Goal: Communication & Community: Ask a question

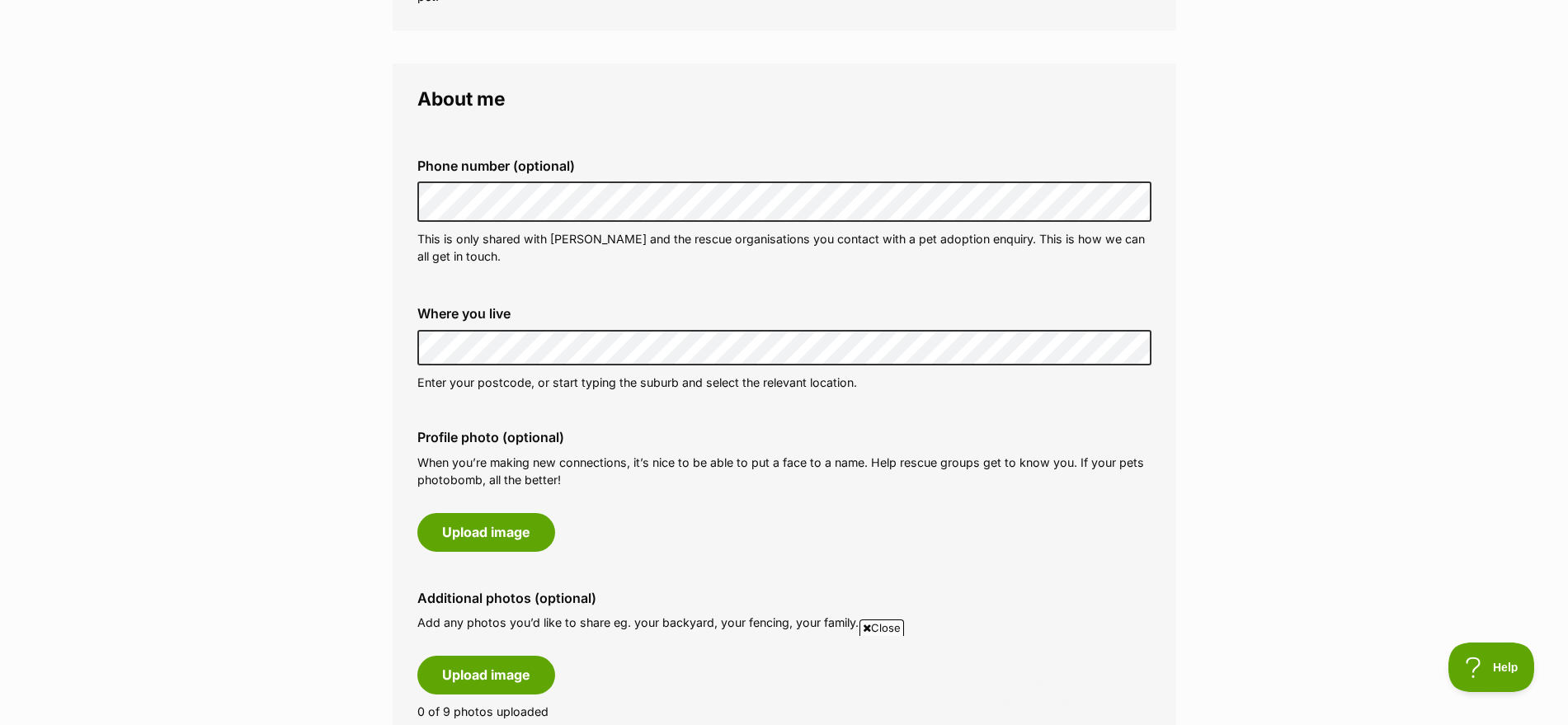
click at [1147, 404] on div "Where you live Address line 1 (optional) Address line 2 (optional) Suburb (opti…" at bounding box center [784, 348] width 761 height 112
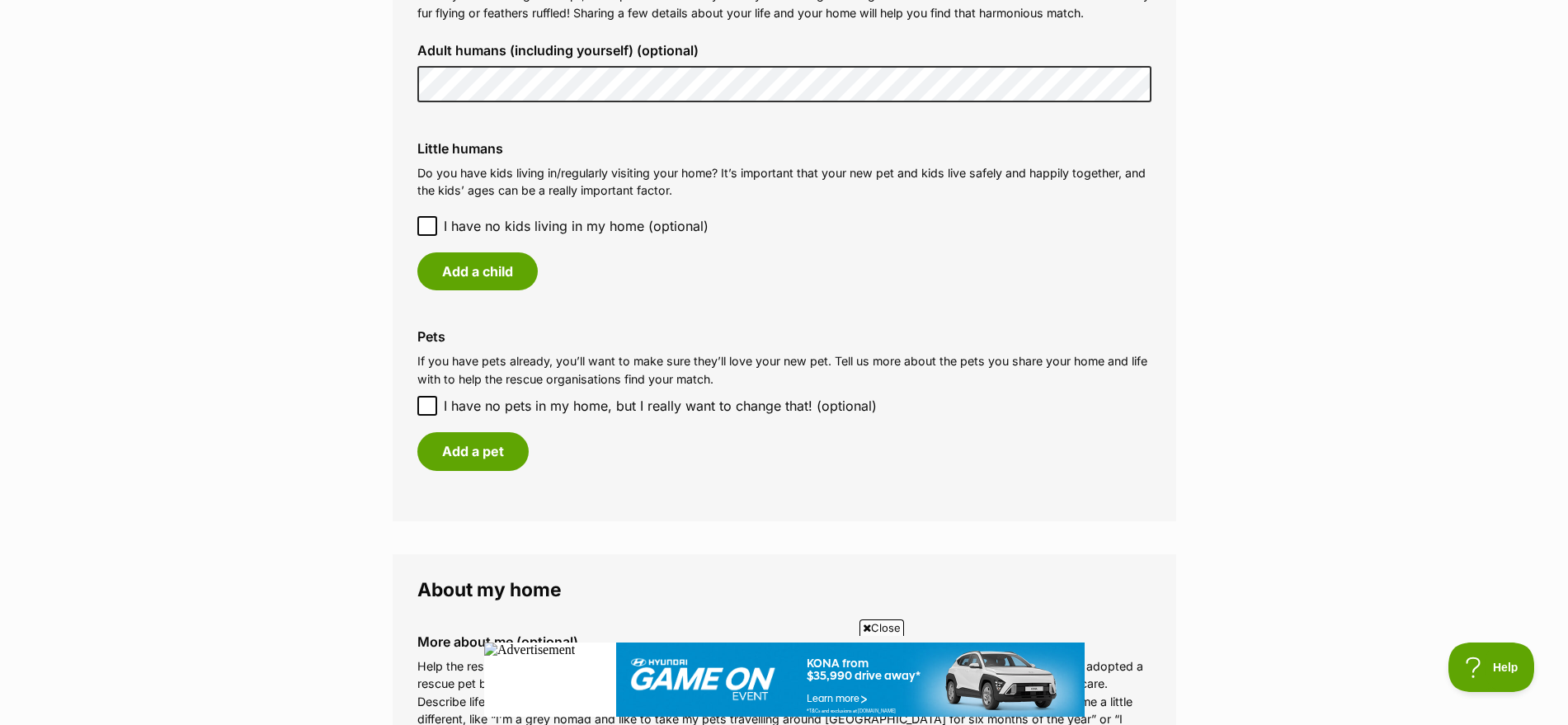
scroll to position [1340, 0]
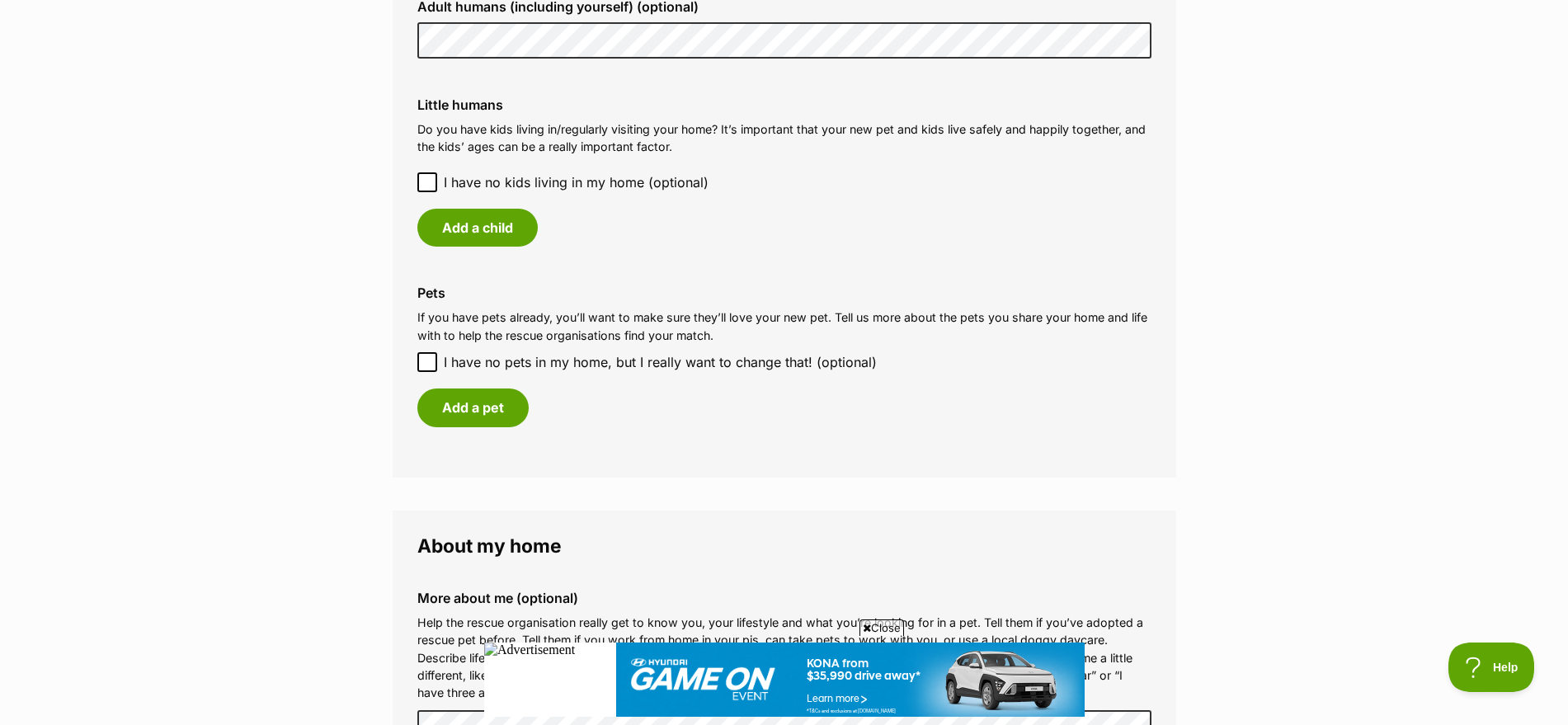
click at [425, 361] on icon at bounding box center [427, 362] width 12 height 12
click at [425, 361] on input "I have no pets in my home, but I really want to change that! (optional)" at bounding box center [427, 362] width 19 height 19
checkbox input "true"
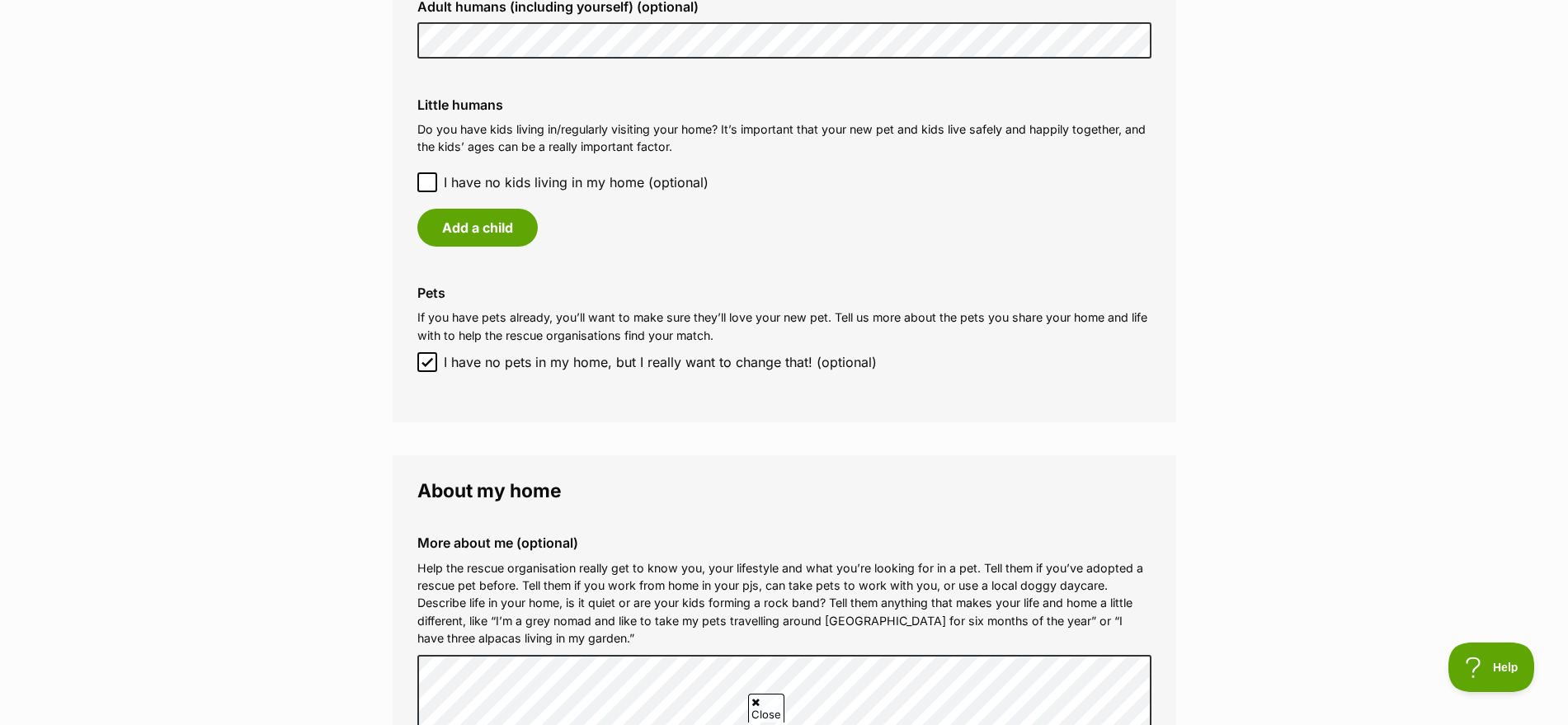
click at [410, 195] on div "Little humans Do you have kids living in/regularly visiting your home? It’s imp…" at bounding box center [784, 172] width 761 height 176
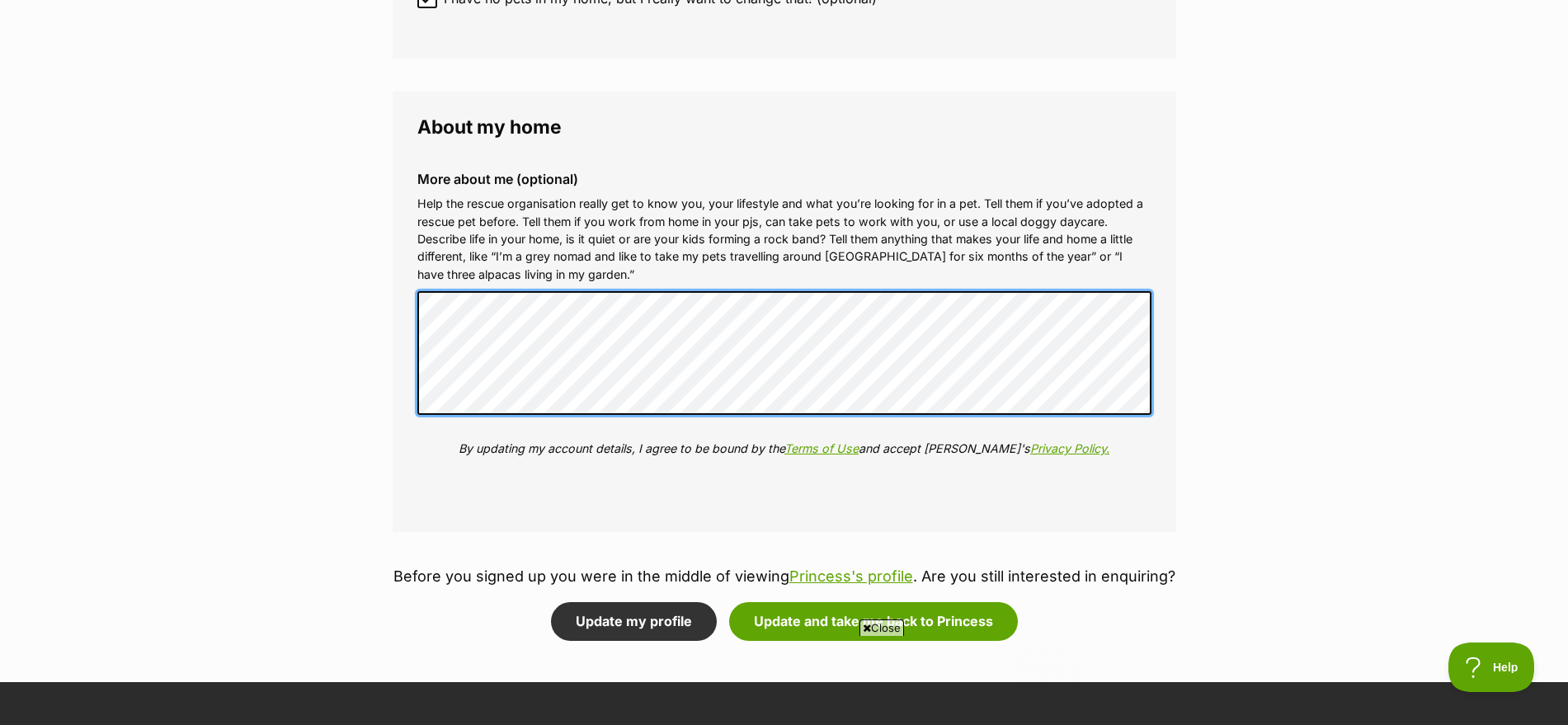
scroll to position [0, 0]
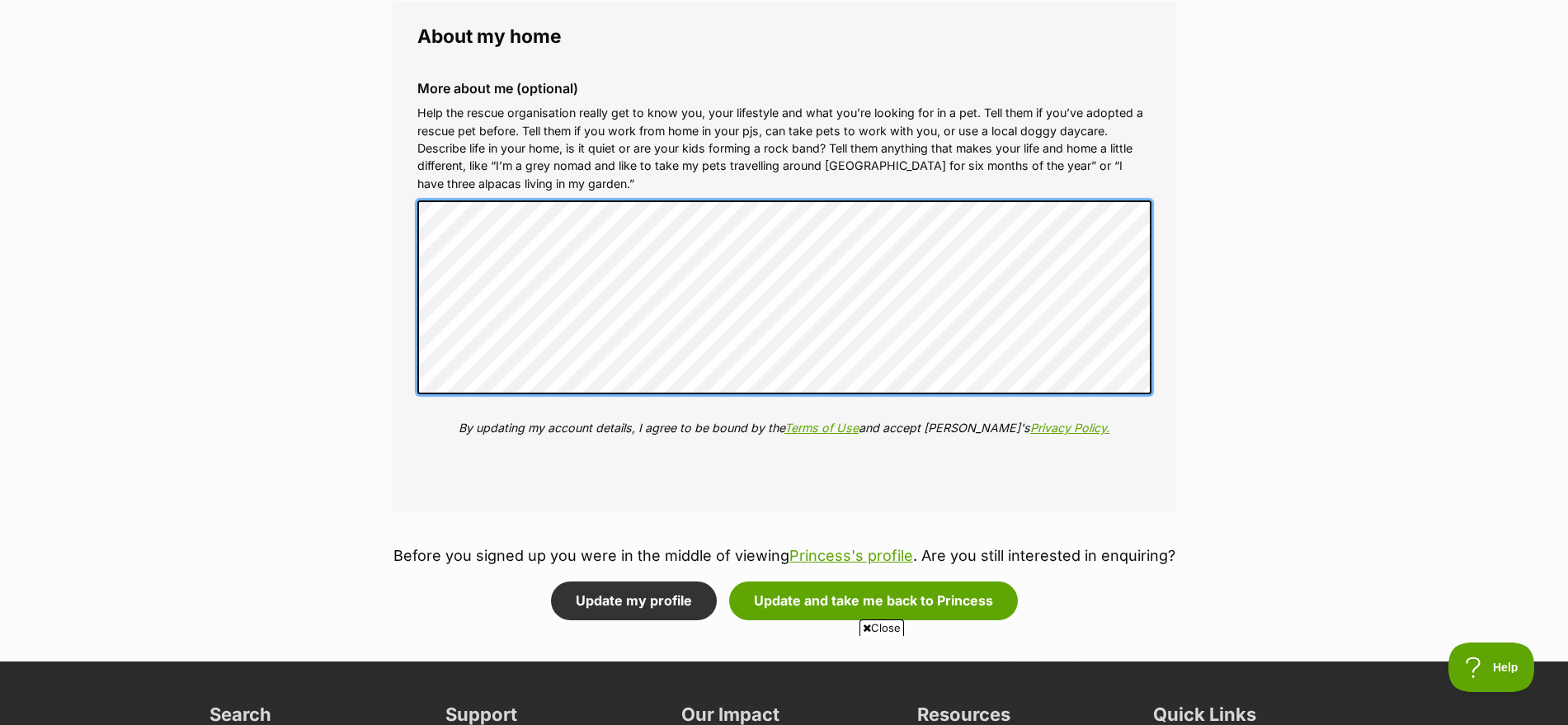
scroll to position [1753, 0]
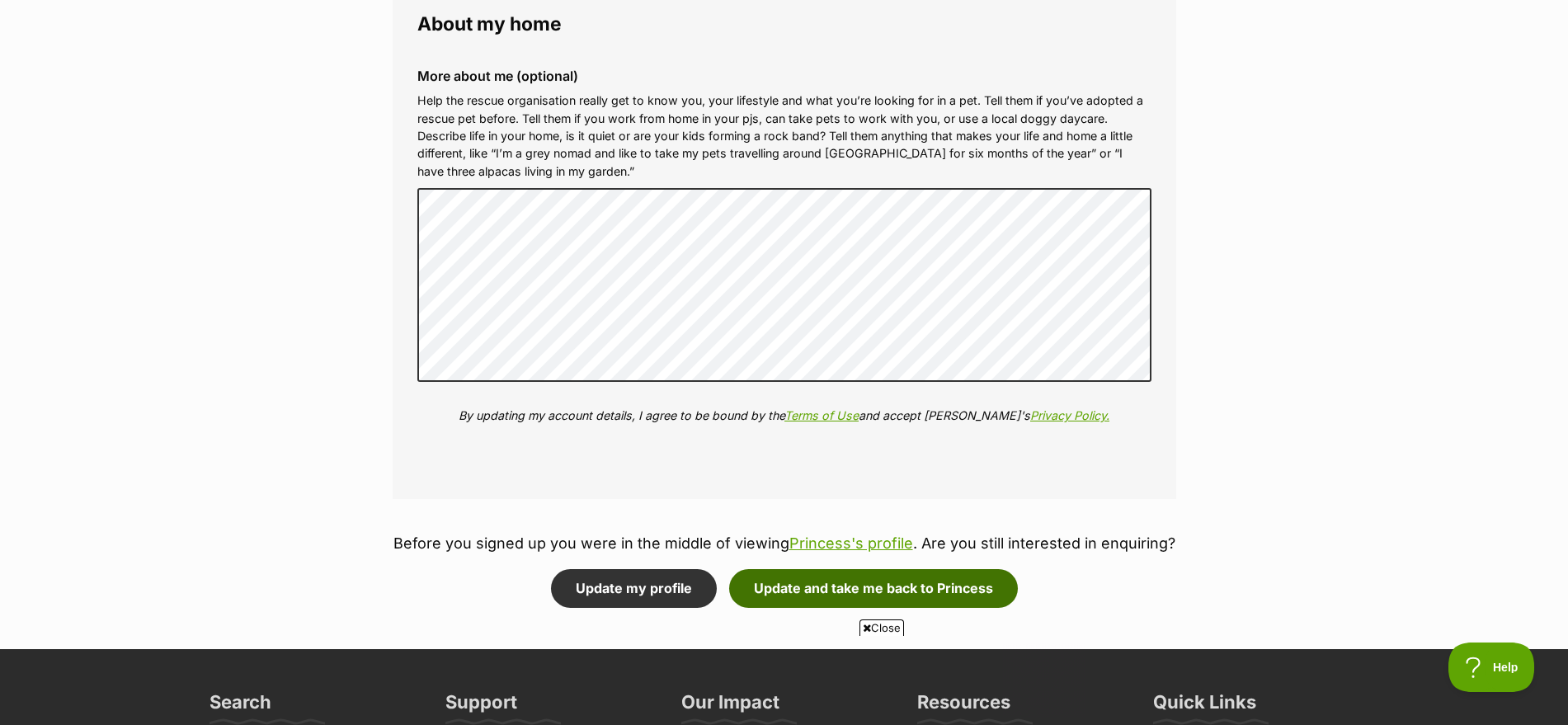
click at [887, 579] on button "Update and take me back to Princess" at bounding box center [873, 587] width 288 height 38
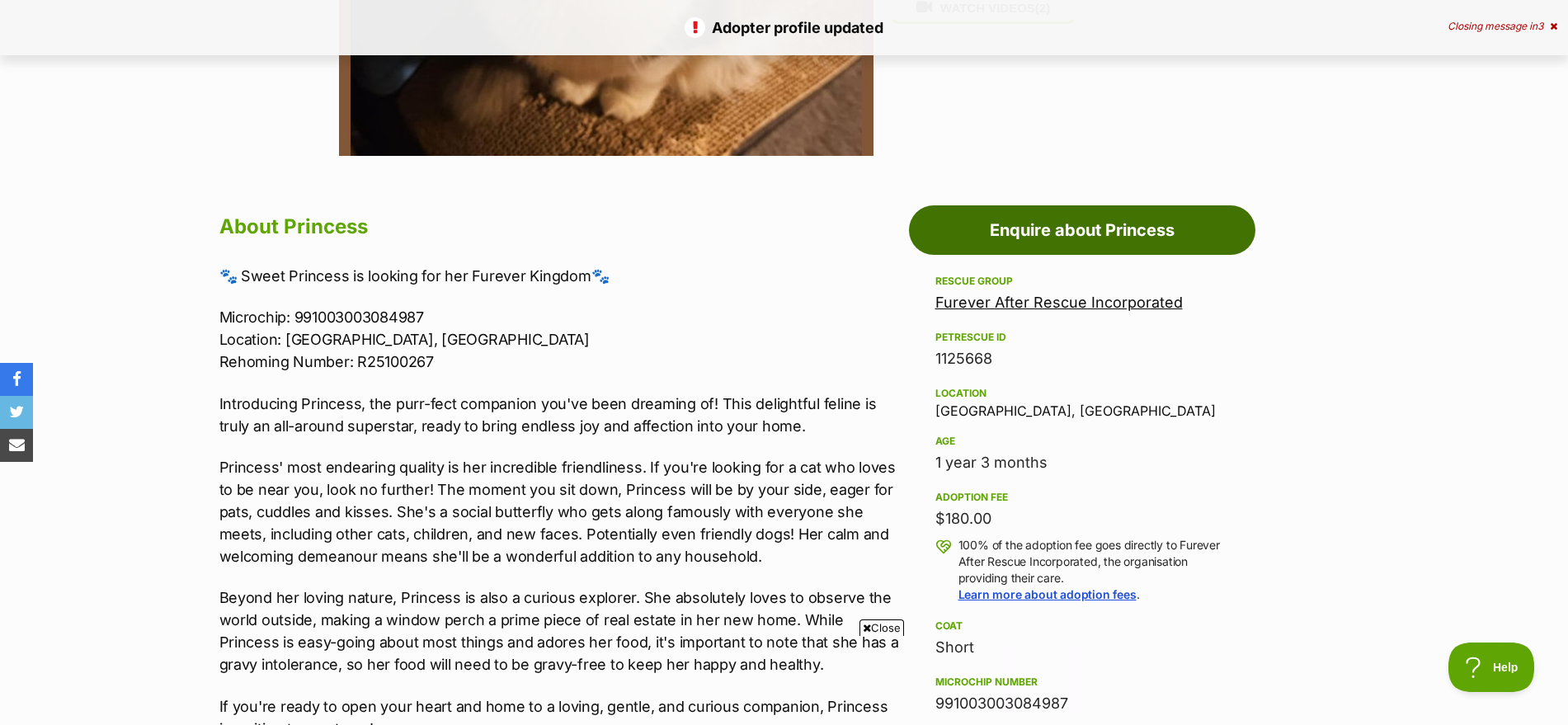
click at [1136, 231] on link "Enquire about Princess" at bounding box center [1082, 230] width 347 height 49
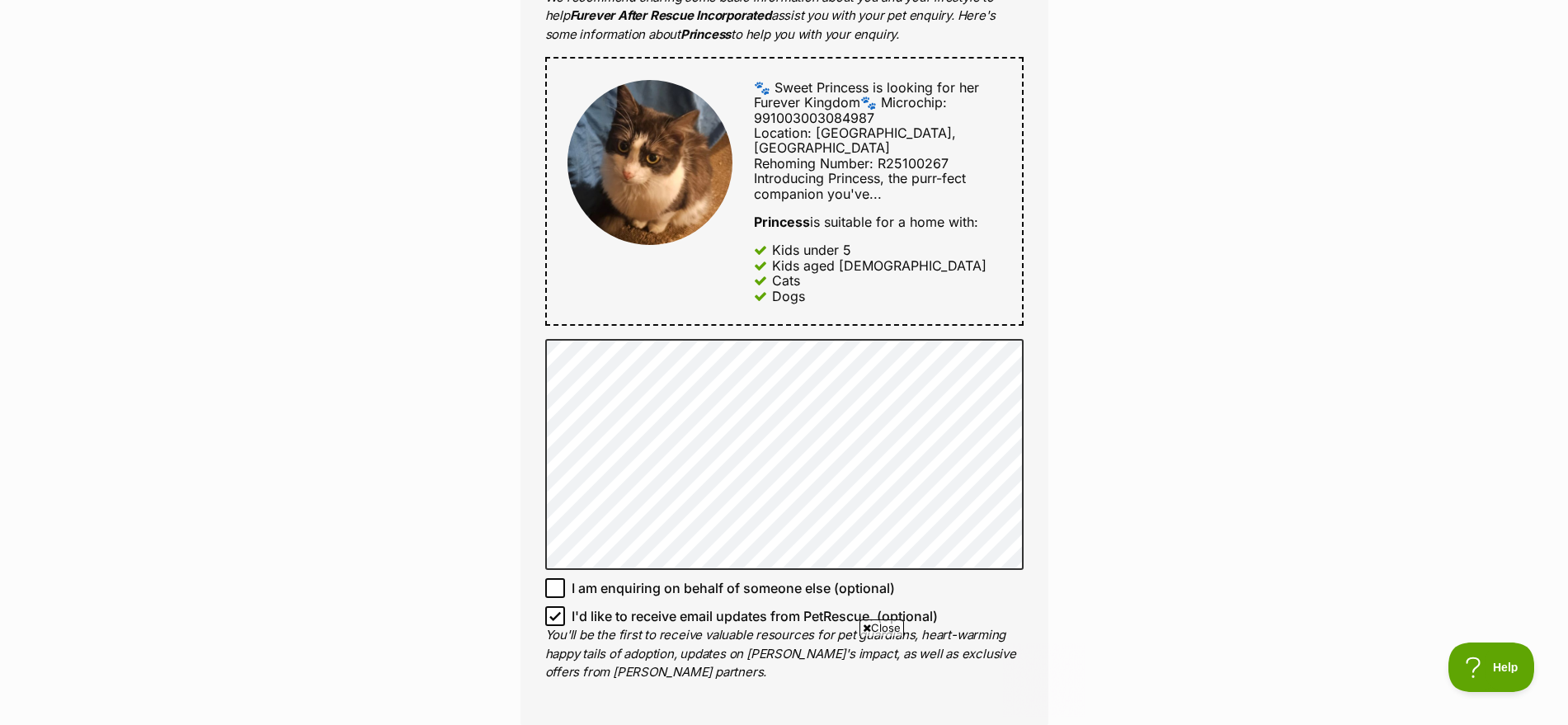
scroll to position [825, 0]
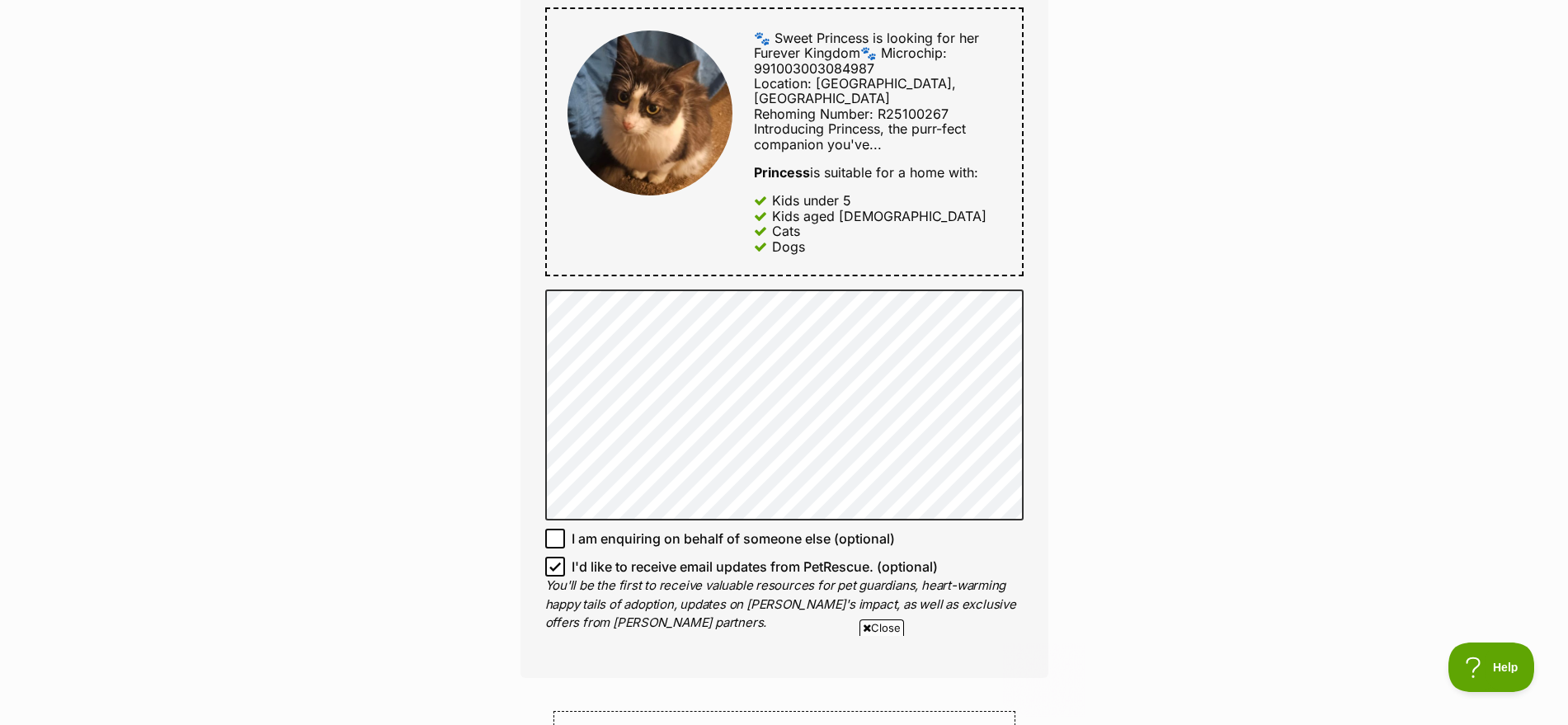
click at [675, 557] on span "I'd like to receive email updates from PetRescue. (optional)" at bounding box center [754, 567] width 366 height 19
click at [565, 557] on input "I'd like to receive email updates from PetRescue. (optional)" at bounding box center [555, 567] width 19 height 19
checkbox input "false"
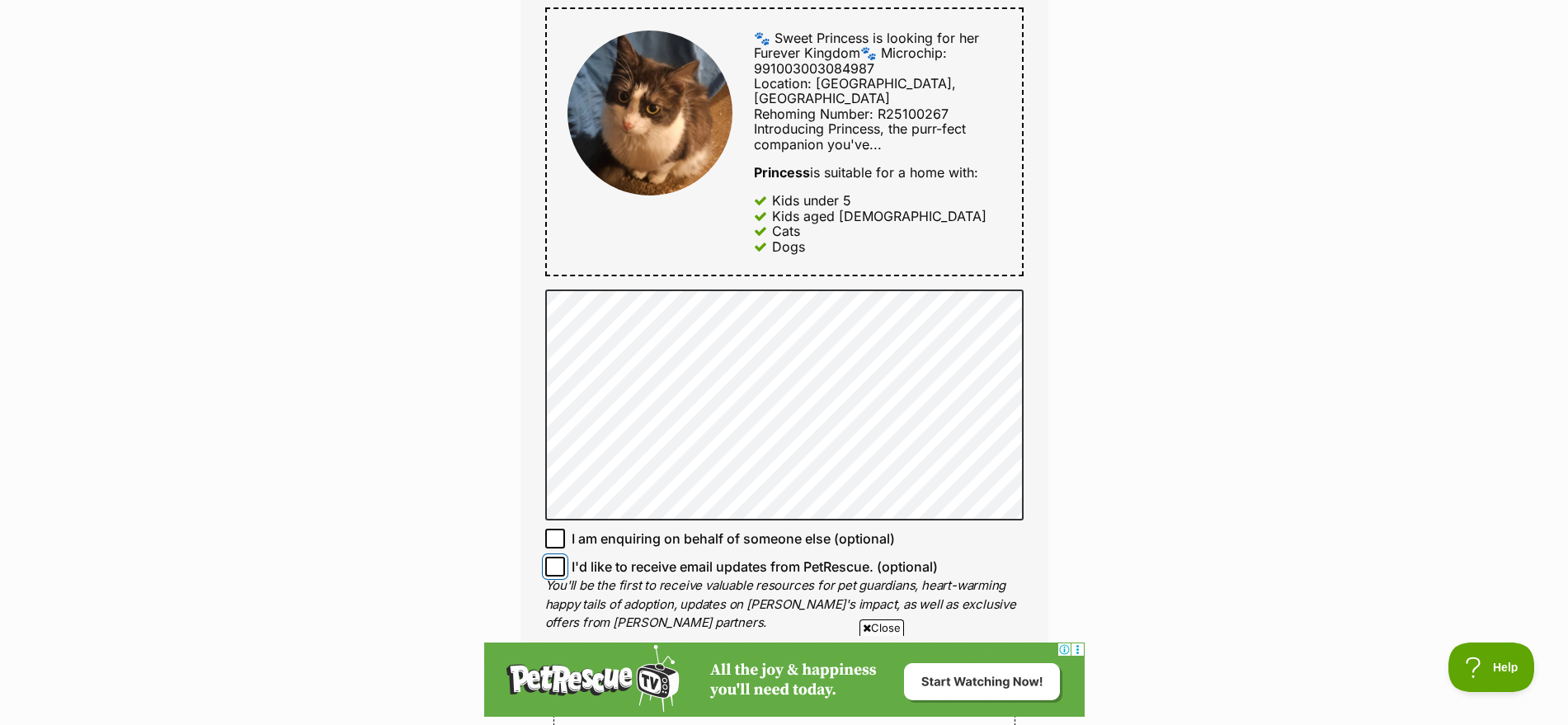
scroll to position [1340, 0]
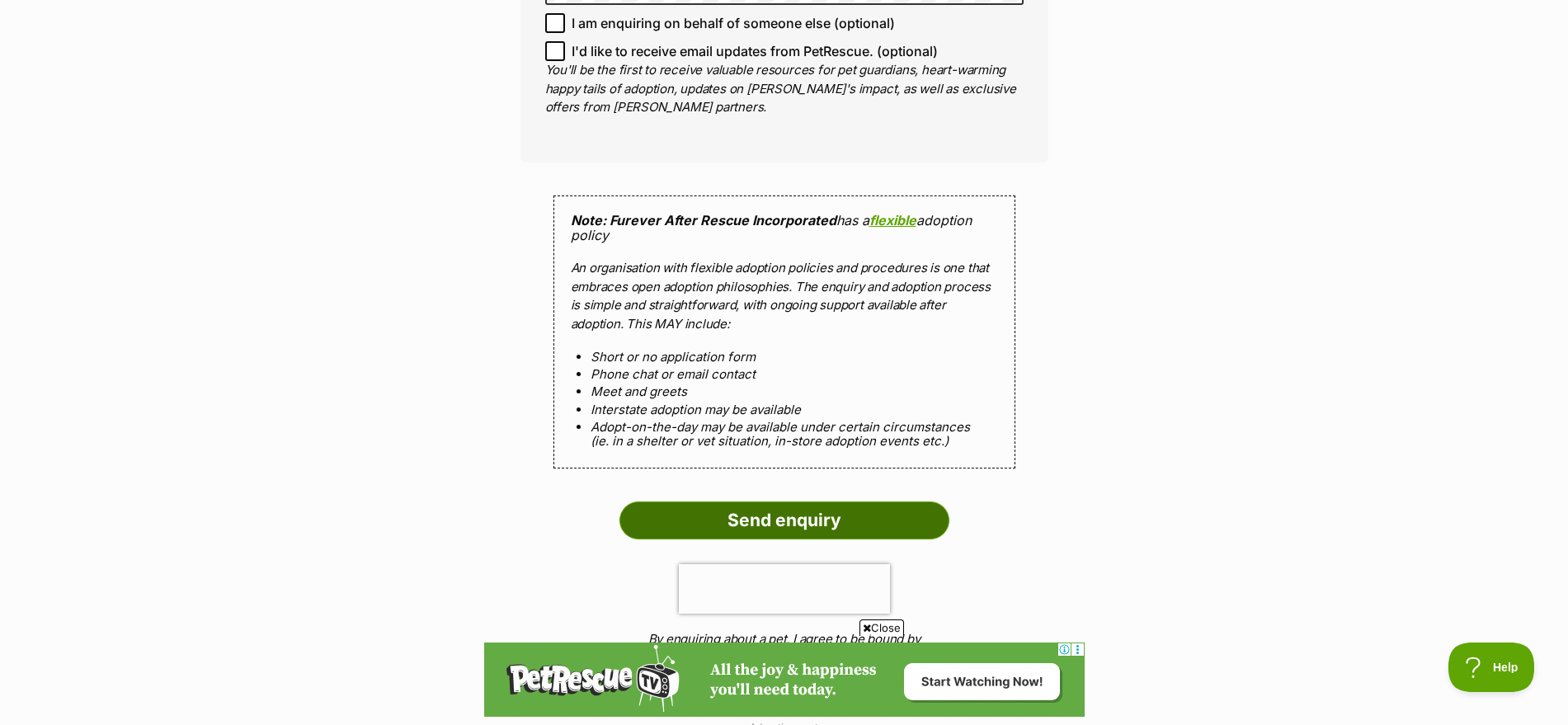
click at [846, 502] on input "Send enquiry" at bounding box center [784, 520] width 330 height 38
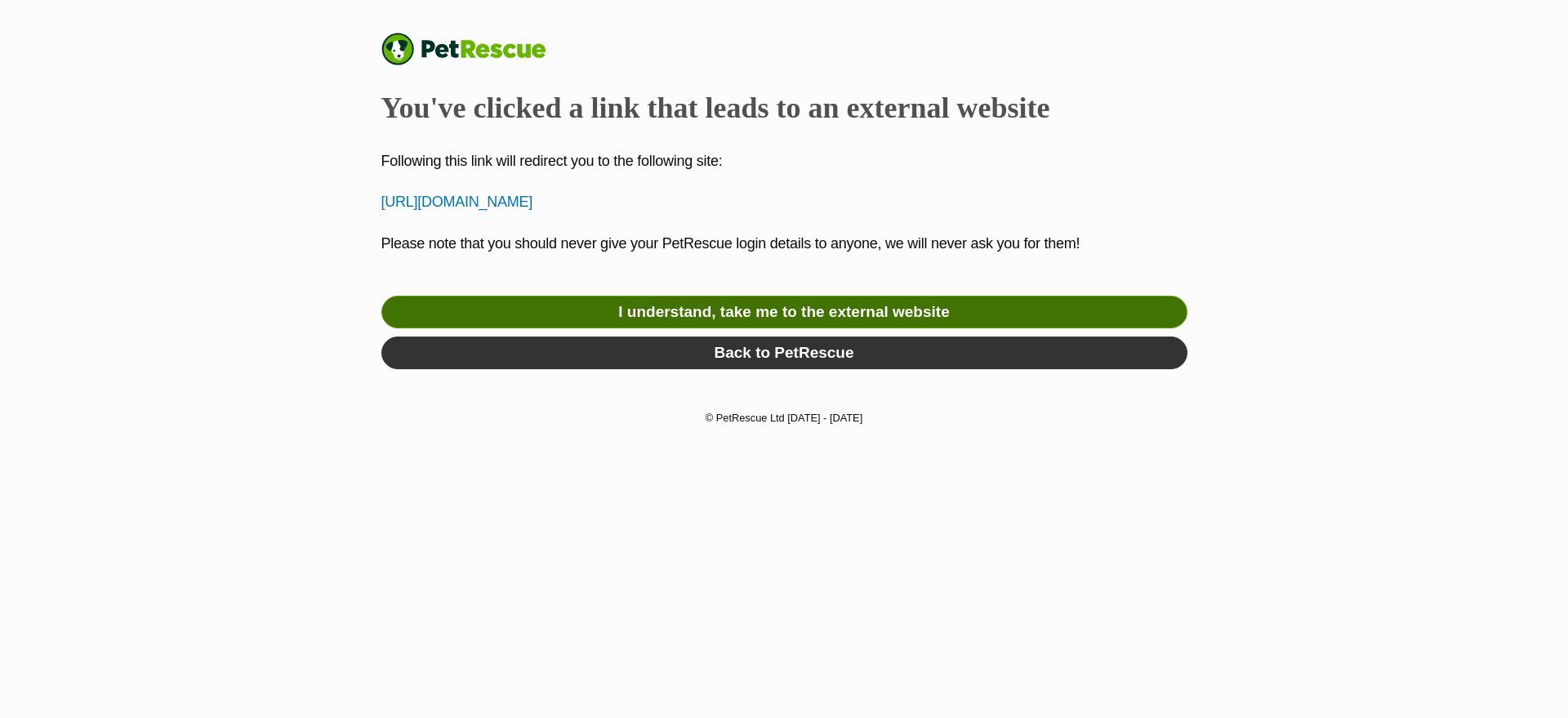
click at [792, 306] on link "I understand, take me to the external website" at bounding box center [784, 312] width 806 height 33
